Goal: Information Seeking & Learning: Learn about a topic

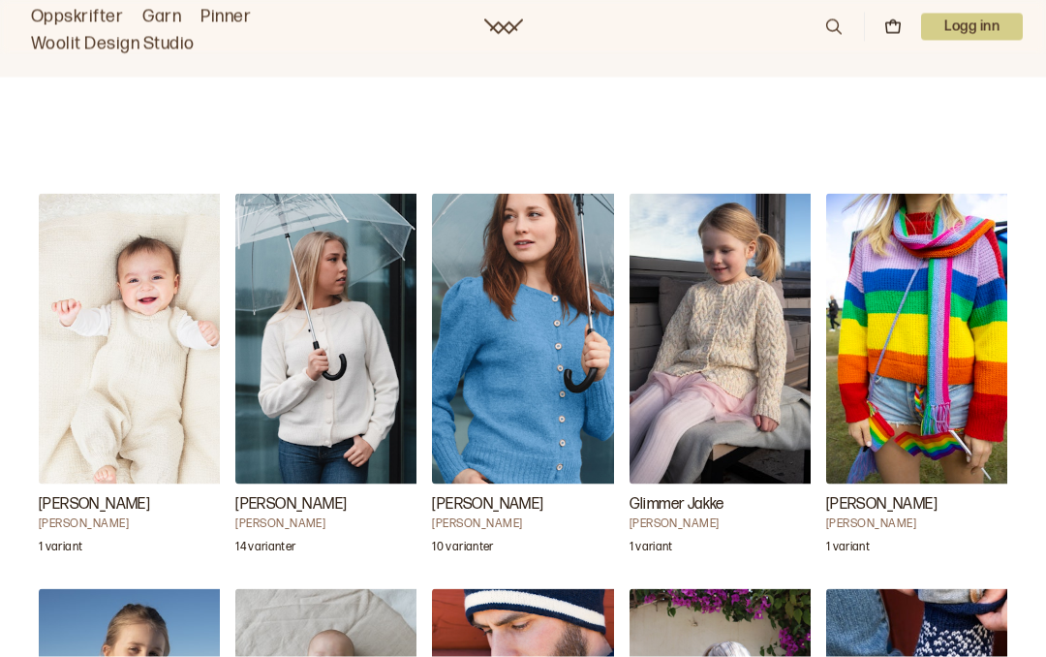
scroll to position [1823, 0]
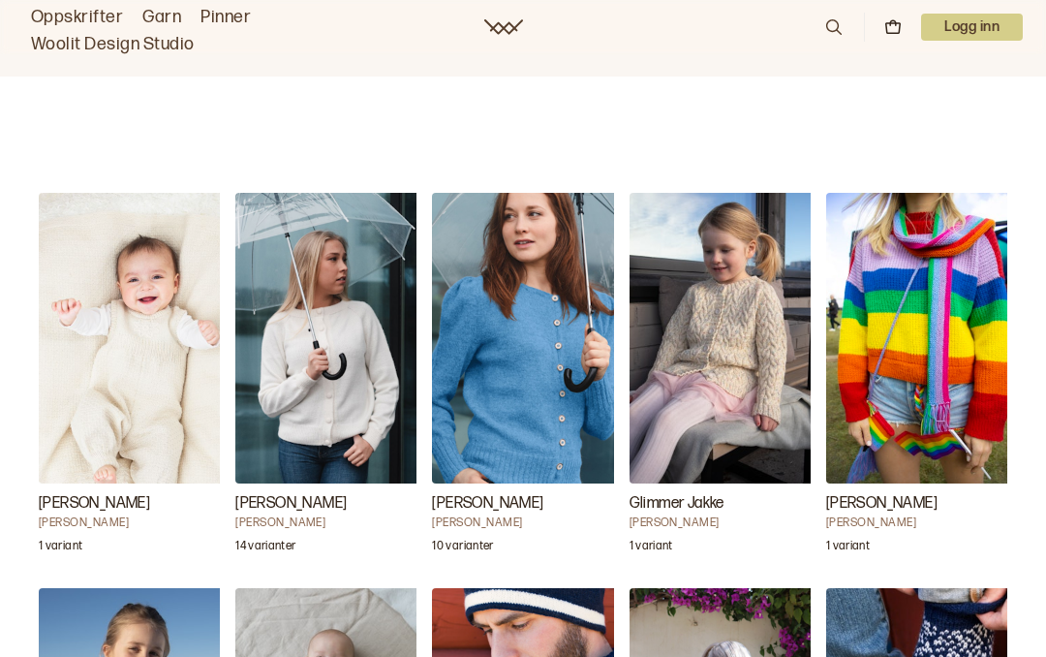
click at [548, 375] on img "Gyda Jakke" at bounding box center [529, 338] width 194 height 291
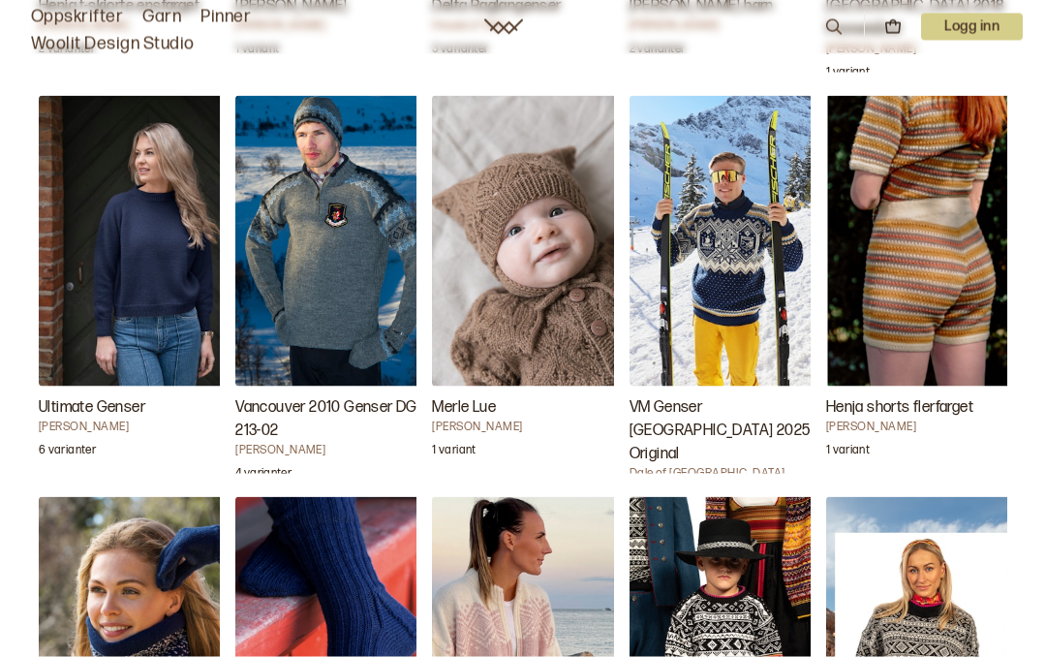
scroll to position [3117, 0]
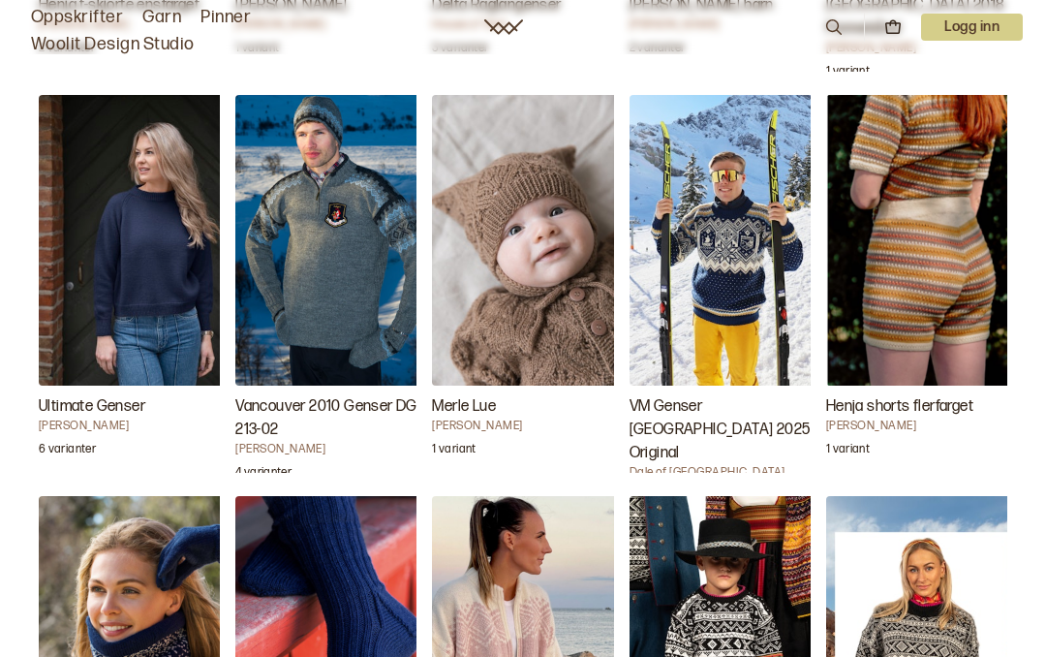
click at [139, 280] on img "Ultimate Genser" at bounding box center [136, 240] width 194 height 291
